Goal: Information Seeking & Learning: Learn about a topic

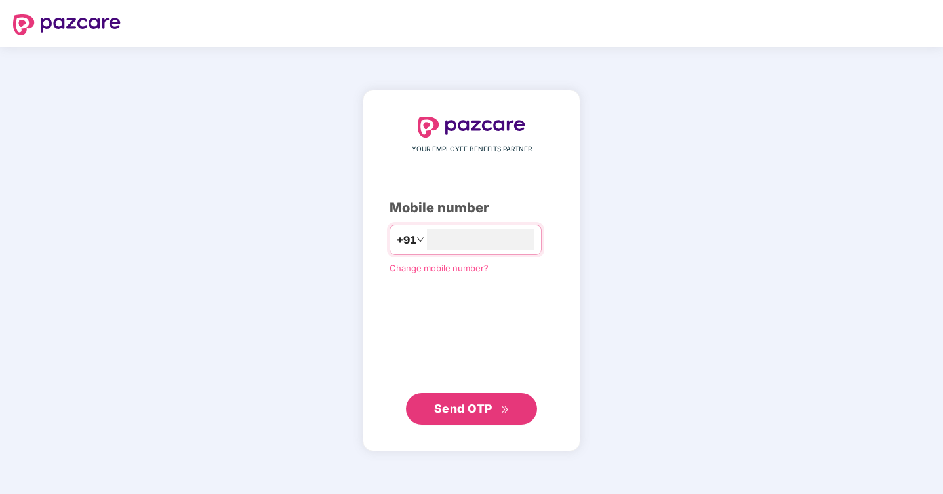
type input "**********"
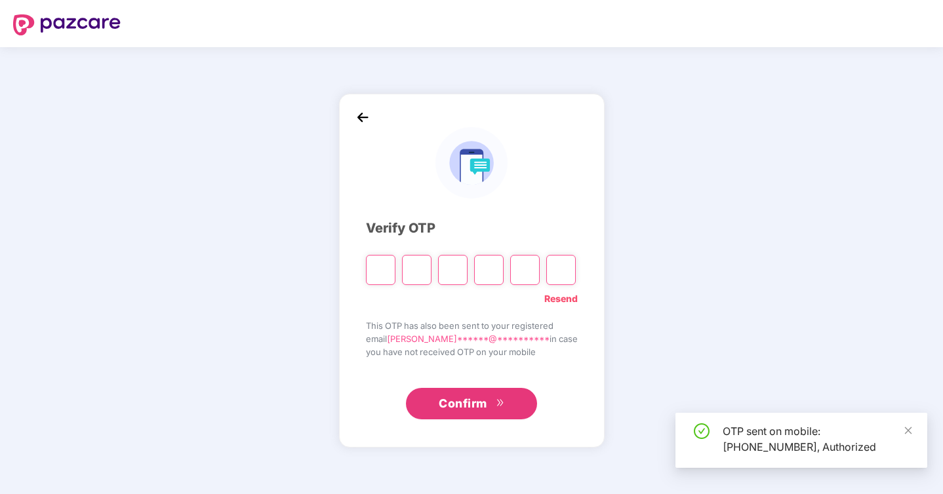
type input "*"
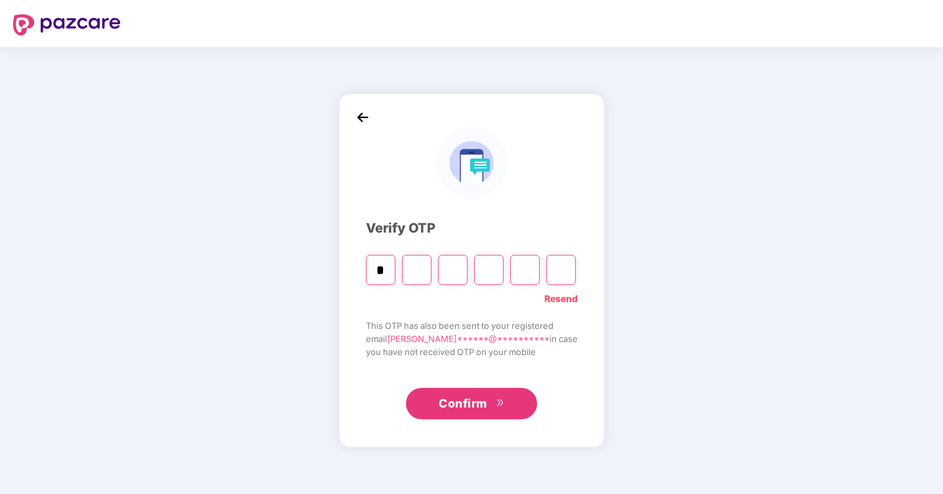
type input "*"
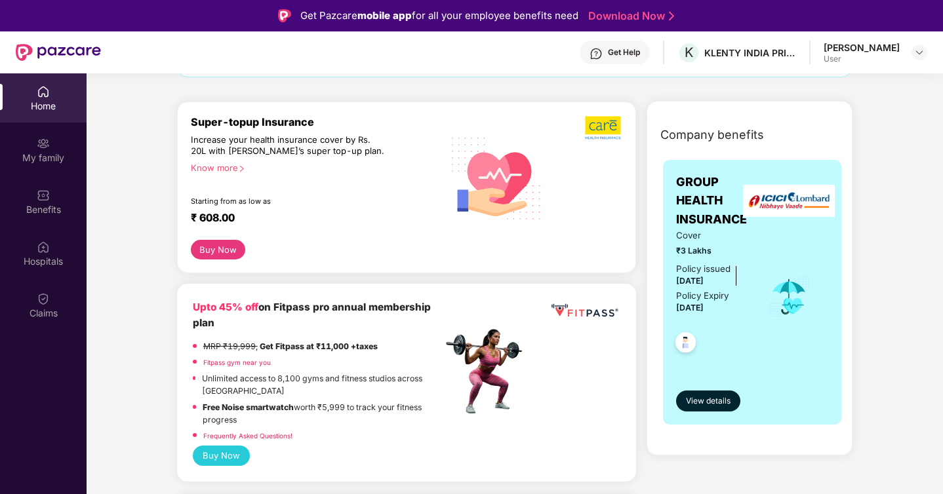
scroll to position [137, 0]
click at [708, 393] on button "View details" at bounding box center [708, 400] width 64 height 21
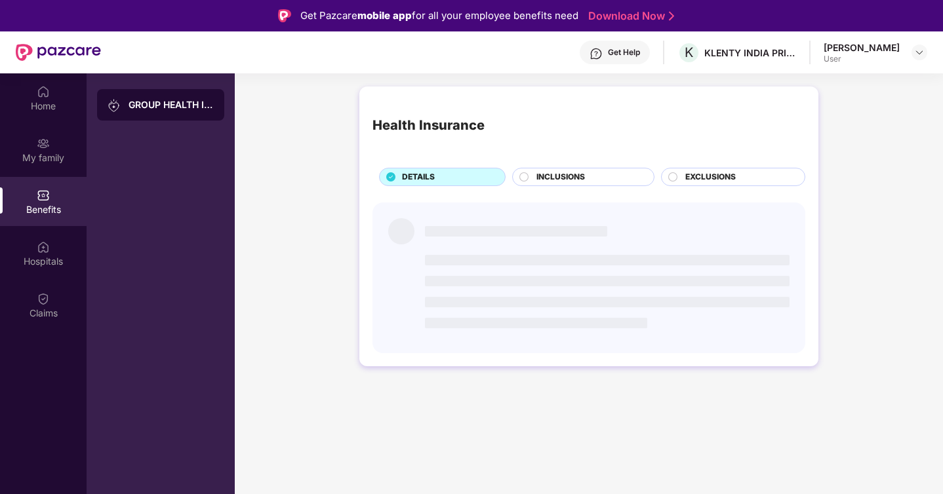
click at [525, 175] on circle at bounding box center [524, 176] width 9 height 9
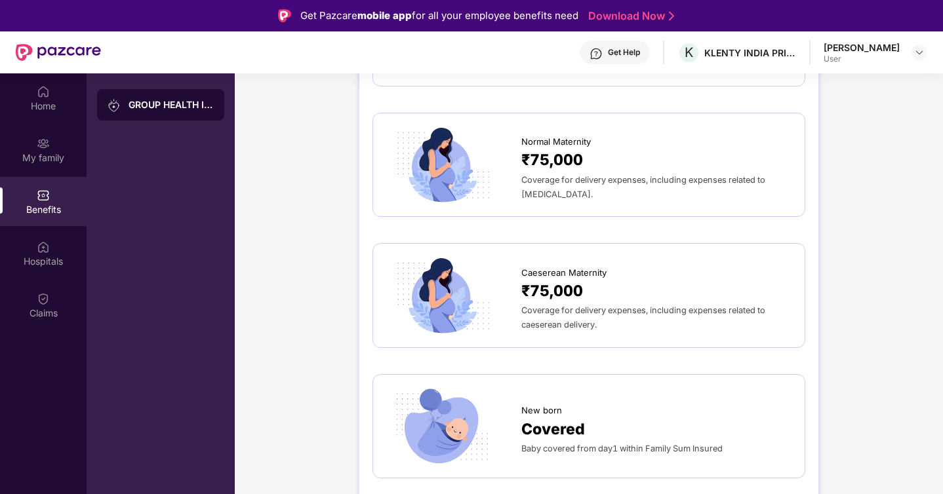
scroll to position [1389, 0]
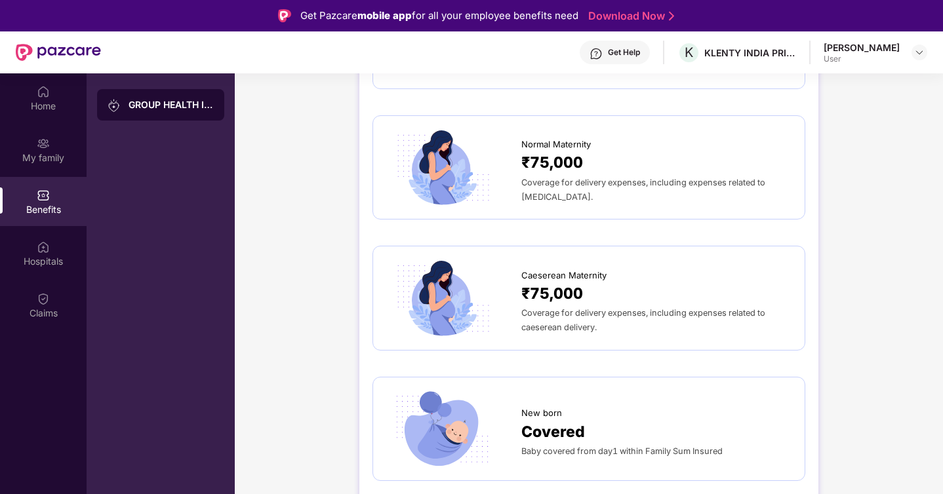
click at [696, 282] on div "₹75,000" at bounding box center [656, 294] width 270 height 24
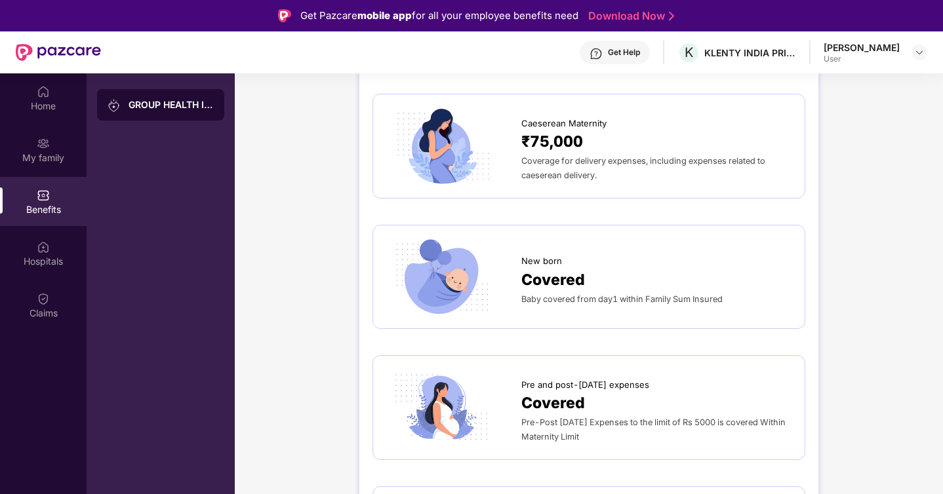
scroll to position [1565, 0]
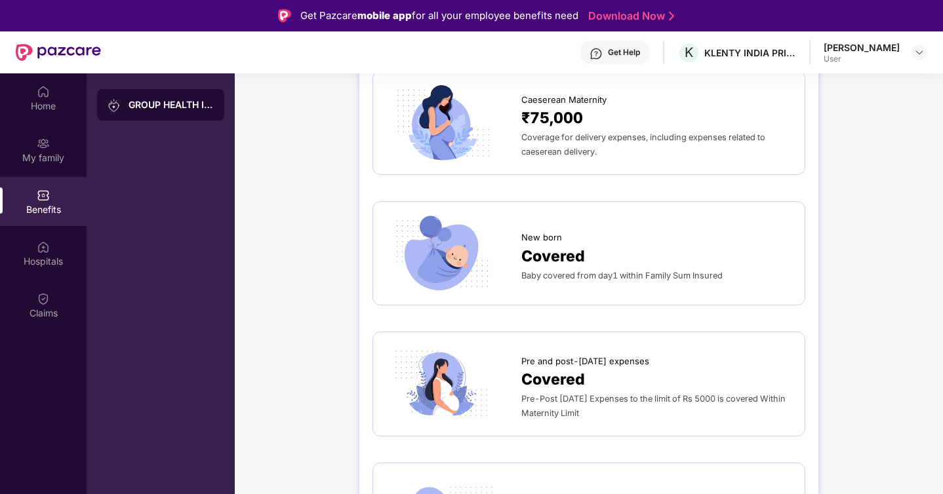
click at [685, 271] on span "Baby covered from day1 within Family Sum Insured" at bounding box center [621, 276] width 201 height 10
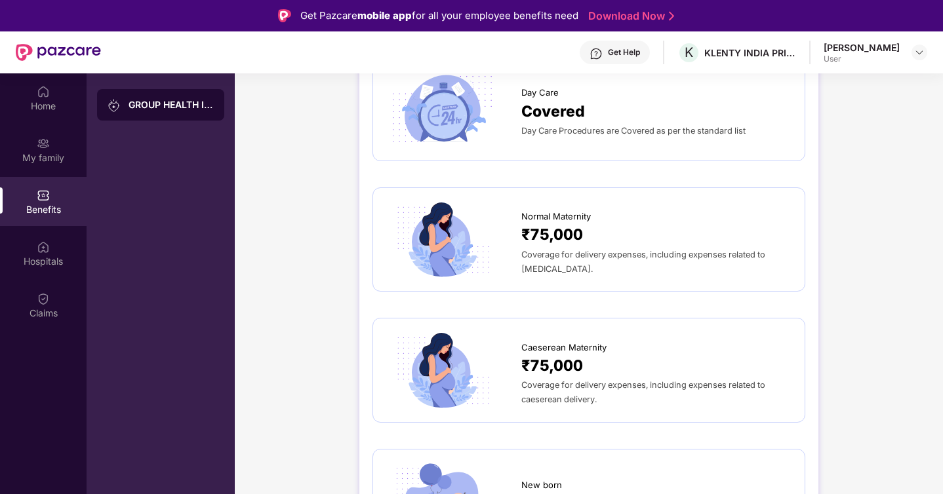
scroll to position [1327, 0]
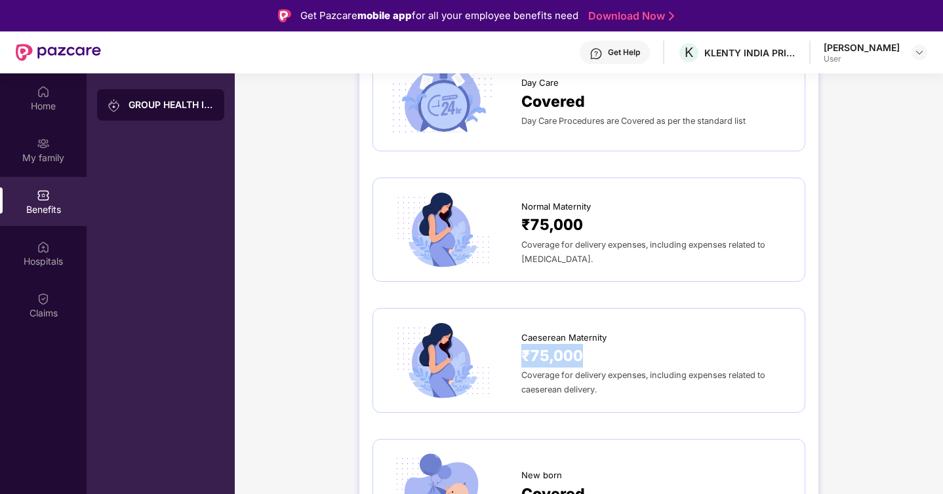
drag, startPoint x: 523, startPoint y: 332, endPoint x: 611, endPoint y: 332, distance: 87.9
click at [611, 344] on div "₹75,000" at bounding box center [656, 356] width 270 height 24
drag, startPoint x: 523, startPoint y: 324, endPoint x: 642, endPoint y: 325, distance: 120.0
click at [642, 344] on div "₹75,000" at bounding box center [656, 356] width 270 height 24
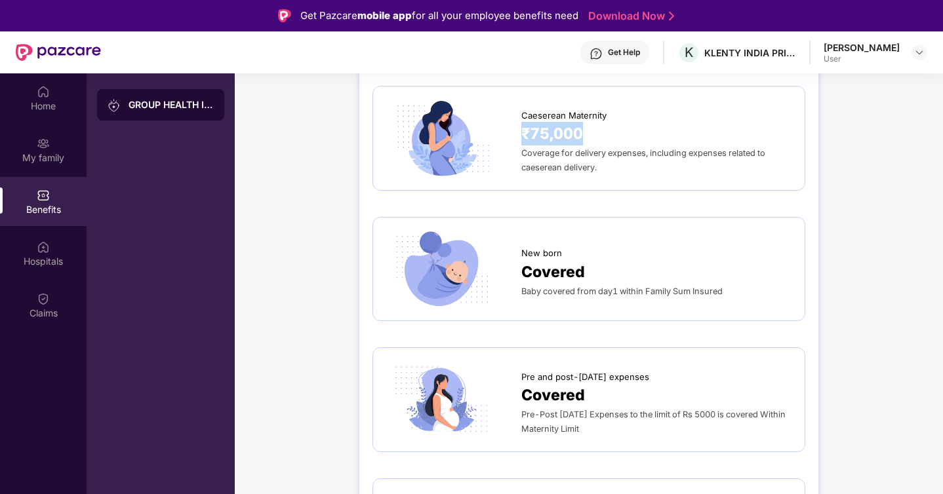
scroll to position [1551, 0]
drag, startPoint x: 520, startPoint y: 222, endPoint x: 589, endPoint y: 238, distance: 70.6
click at [589, 239] on div "New born Covered Baby covered from day1 within Family Sum Insured" at bounding box center [656, 268] width 270 height 58
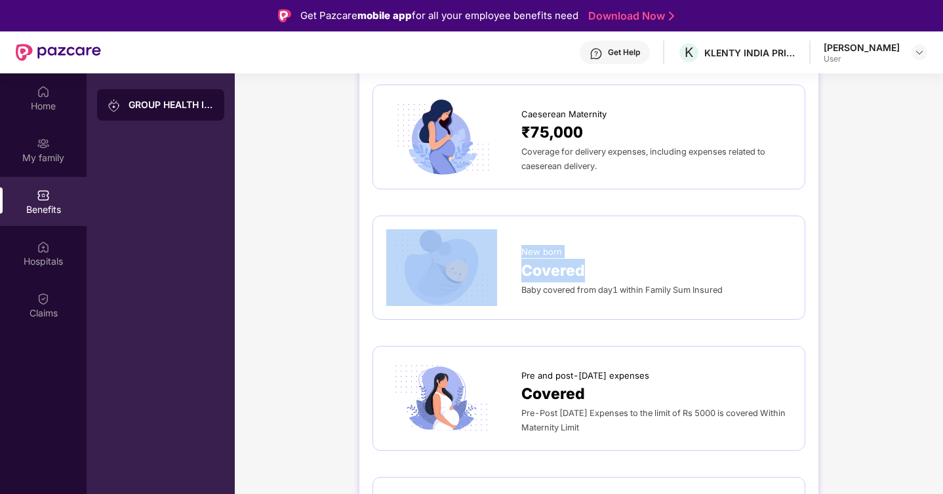
drag, startPoint x: 516, startPoint y: 226, endPoint x: 599, endPoint y: 252, distance: 86.7
click at [600, 252] on div "New born Covered Baby covered from day1 within Family Sum Insured" at bounding box center [588, 267] width 405 height 77
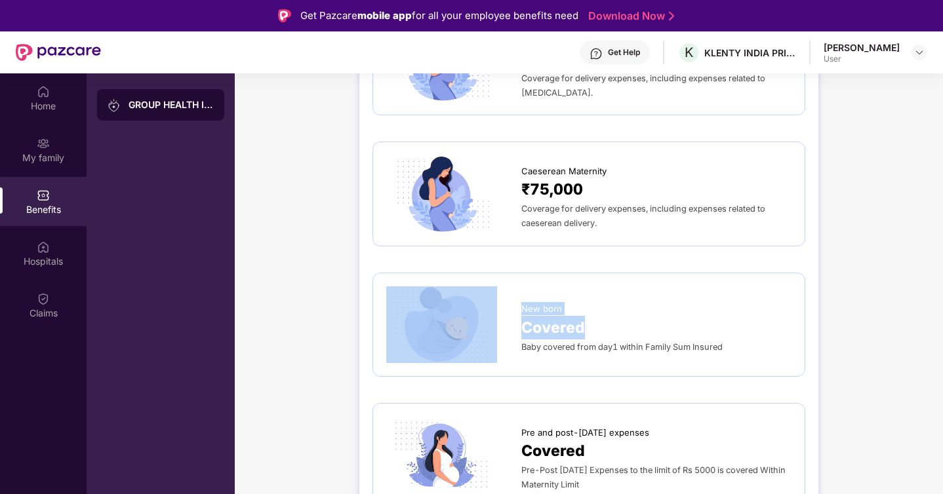
scroll to position [1493, 0]
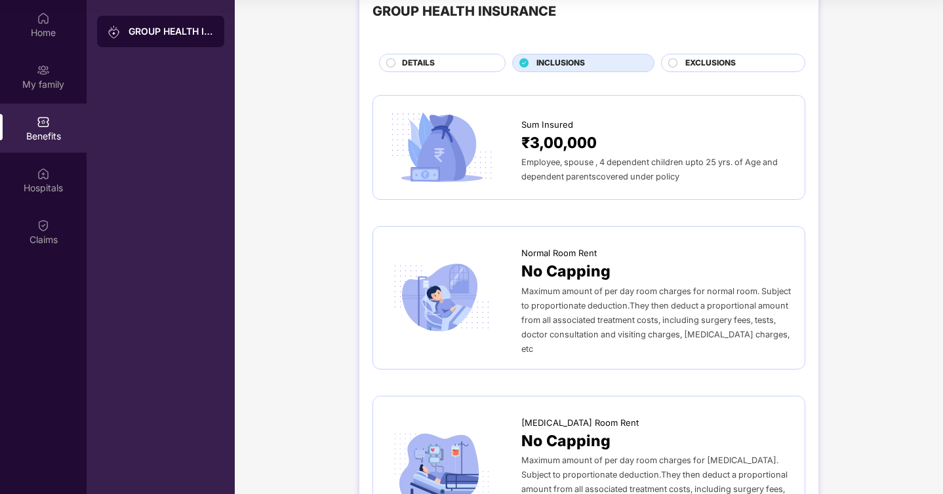
scroll to position [39, 0]
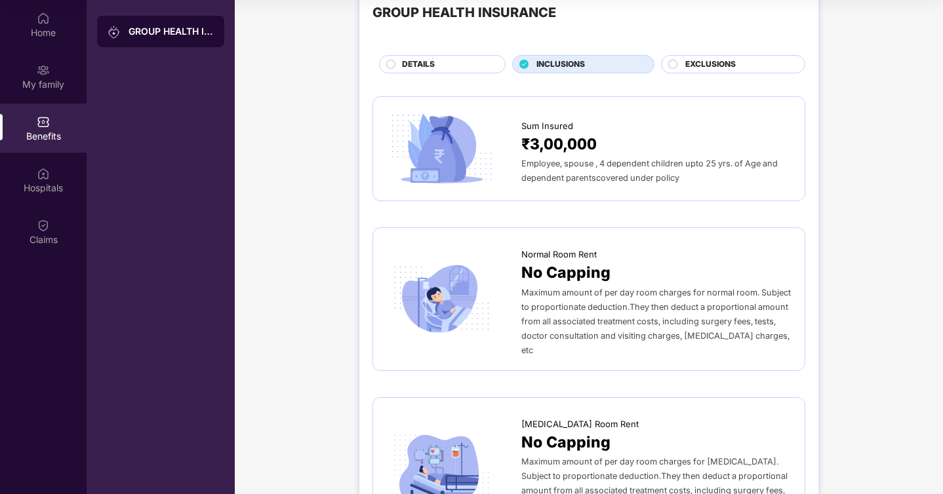
click at [711, 65] on span "EXCLUSIONS" at bounding box center [710, 64] width 50 height 12
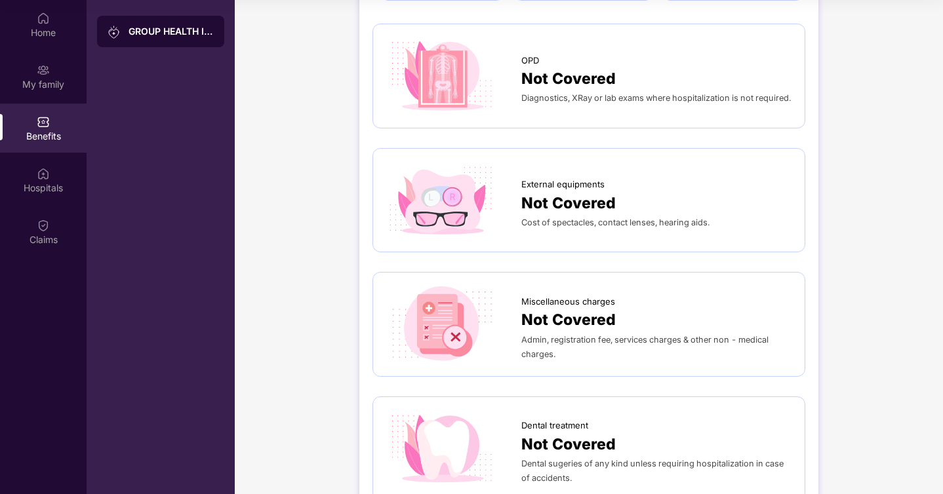
scroll to position [0, 0]
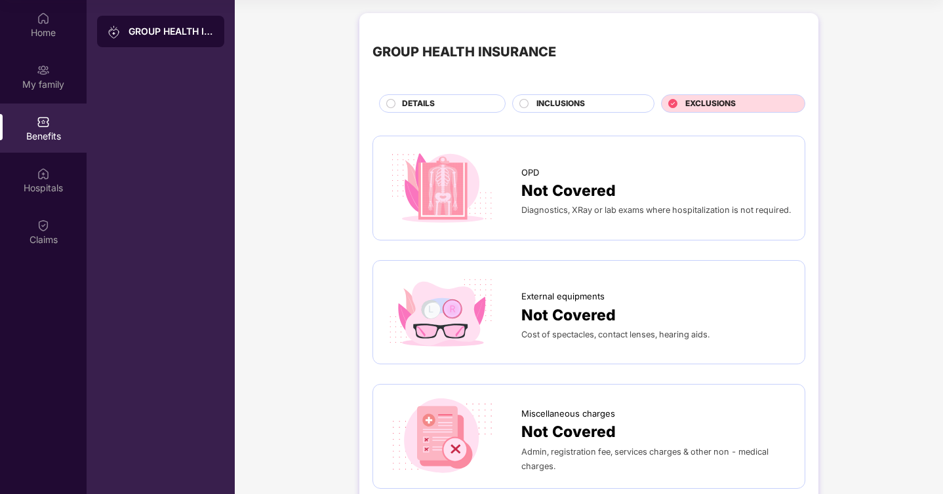
click at [411, 106] on span "DETAILS" at bounding box center [418, 104] width 33 height 12
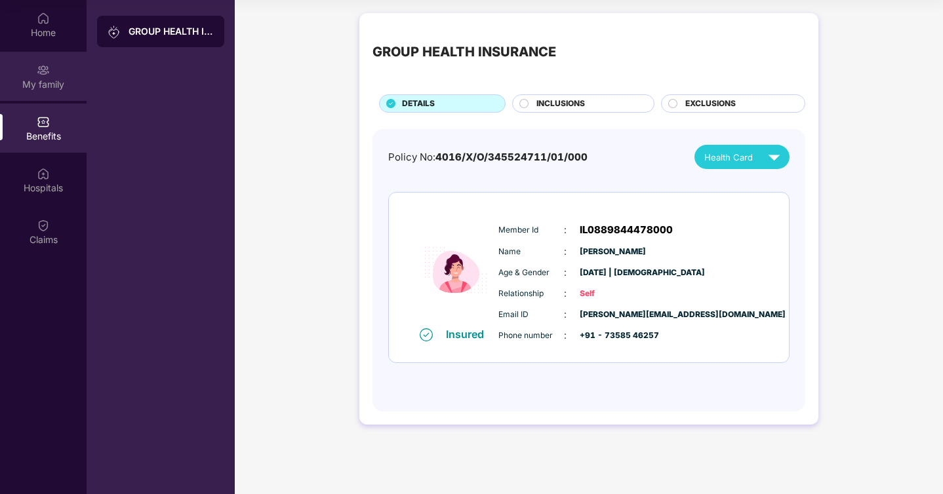
click at [47, 80] on div "My family" at bounding box center [43, 84] width 87 height 13
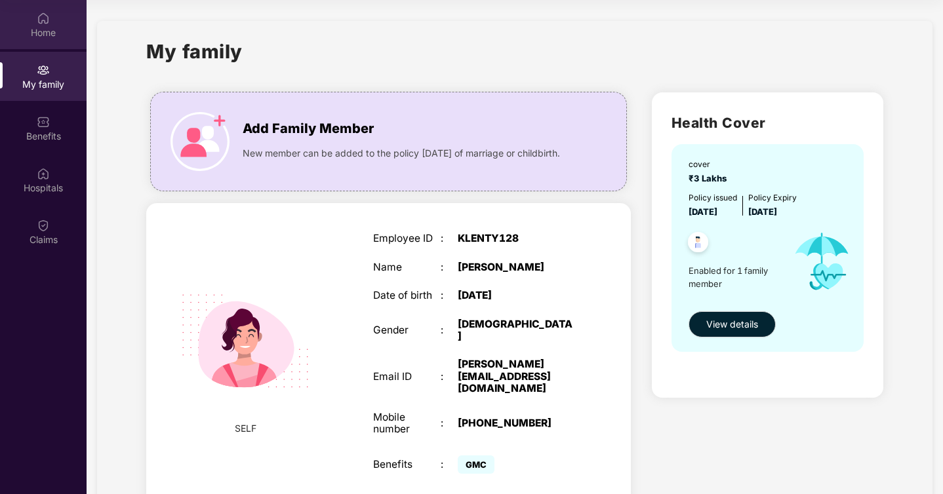
click at [41, 30] on div "Home" at bounding box center [43, 32] width 87 height 13
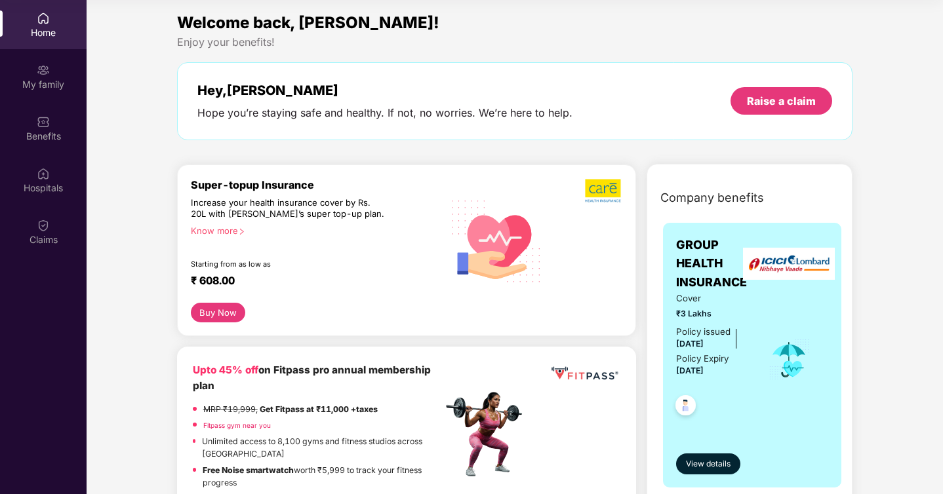
click at [224, 234] on div "Know more" at bounding box center [313, 230] width 244 height 9
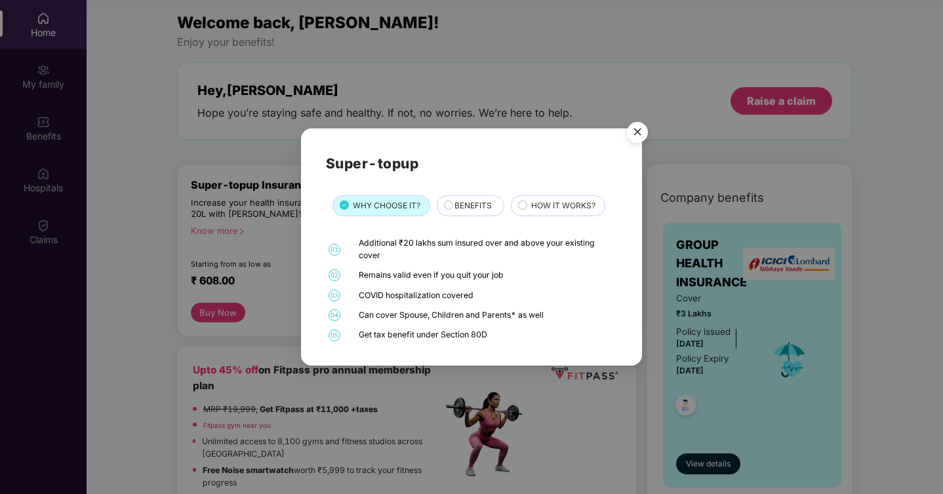
click at [460, 213] on div "BENEFITS" at bounding box center [472, 207] width 49 height 14
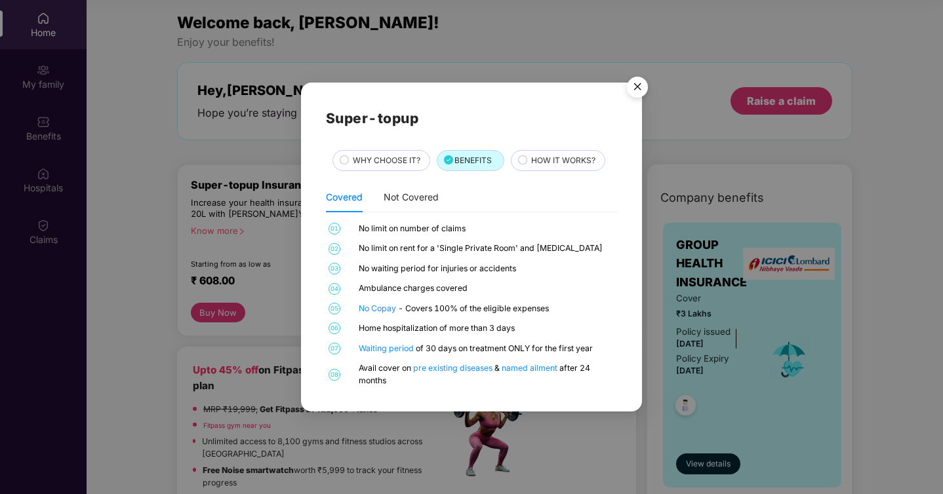
click at [556, 151] on div "HOW IT WORKS?" at bounding box center [558, 160] width 94 height 21
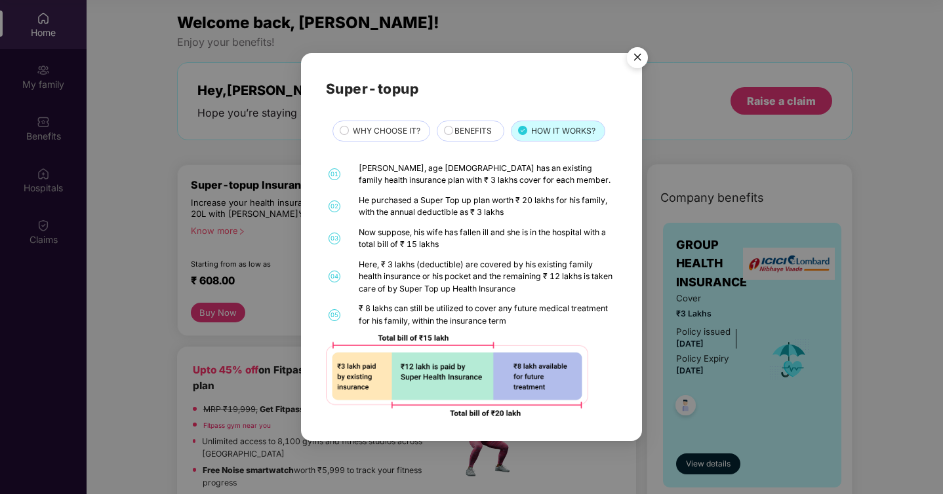
click at [405, 128] on span "WHY CHOOSE IT?" at bounding box center [387, 131] width 68 height 12
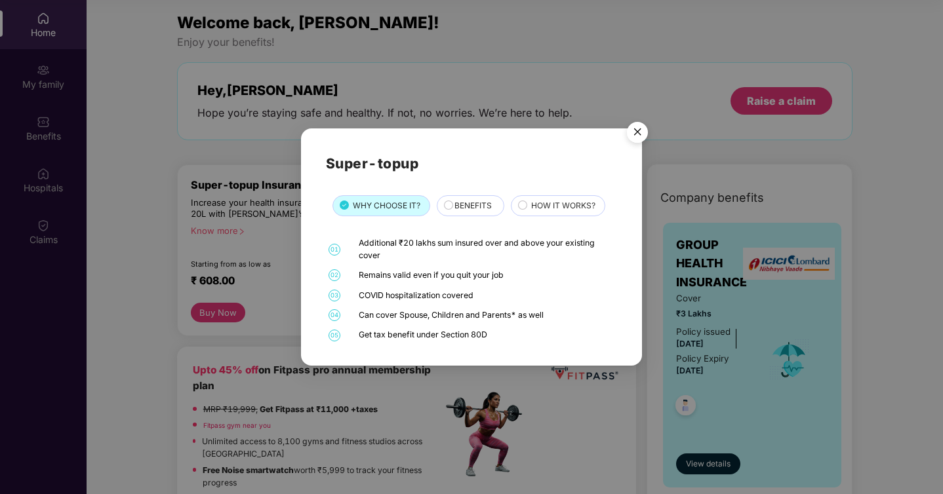
click at [637, 130] on img "Close" at bounding box center [637, 134] width 37 height 37
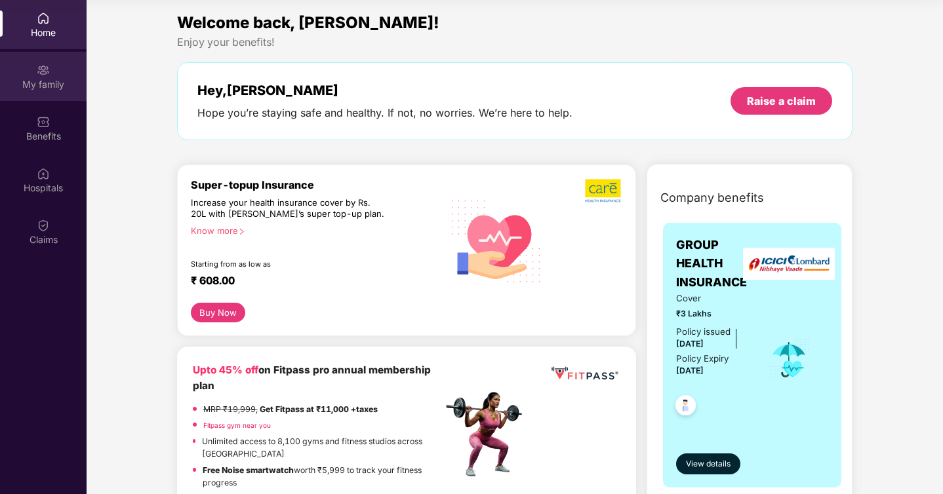
click at [50, 78] on div "My family" at bounding box center [43, 84] width 87 height 13
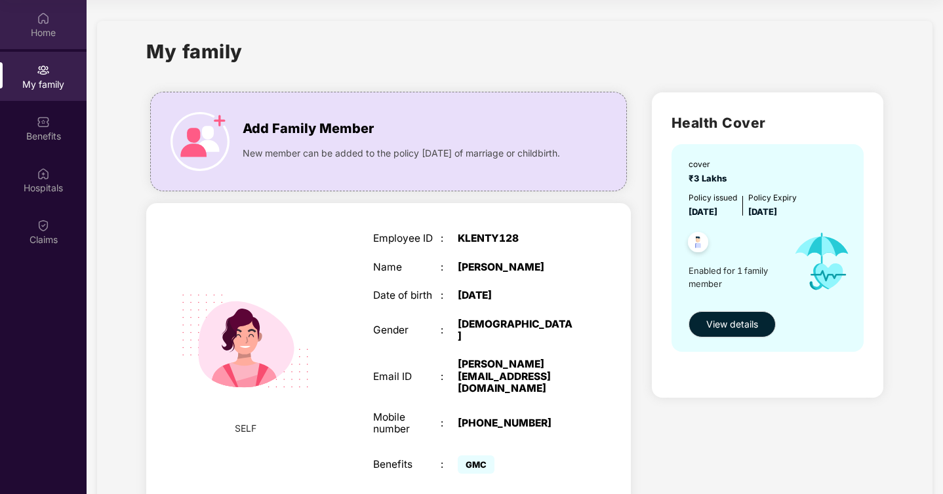
click at [56, 35] on div "Home" at bounding box center [43, 32] width 87 height 13
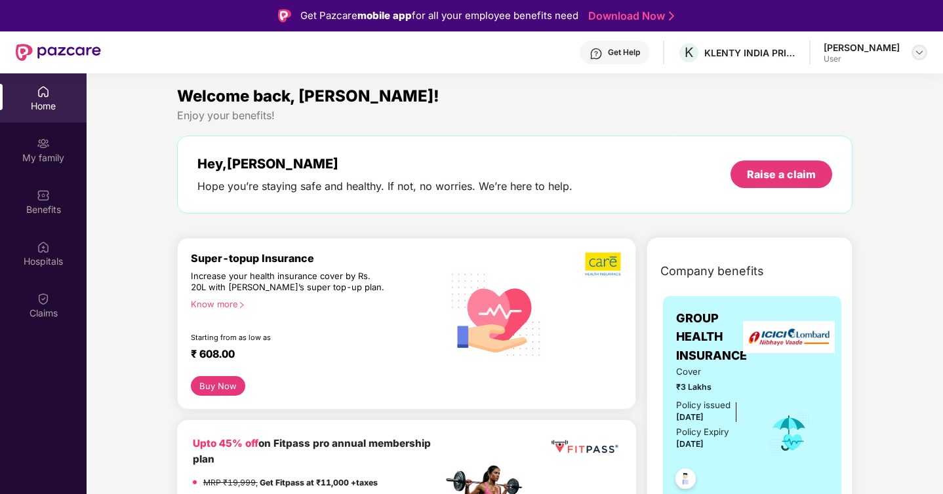
click at [920, 53] on img at bounding box center [919, 52] width 10 height 10
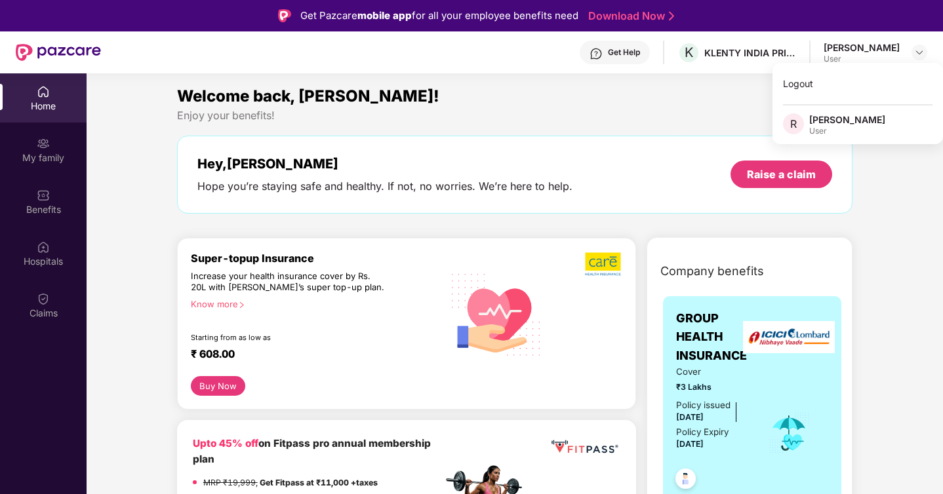
click at [667, 85] on div "Welcome back, [PERSON_NAME]!" at bounding box center [515, 96] width 676 height 25
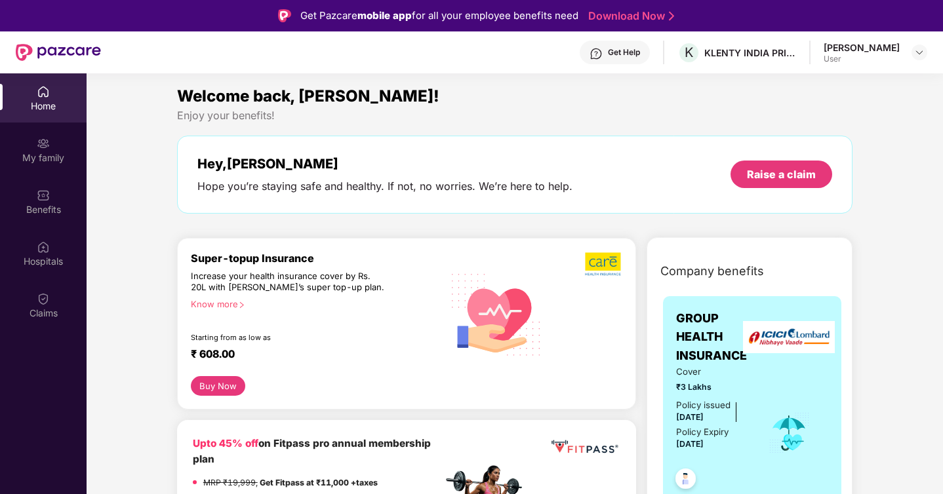
click at [543, 157] on div "Hey, [PERSON_NAME]" at bounding box center [384, 164] width 375 height 16
